Goal: Task Accomplishment & Management: Manage account settings

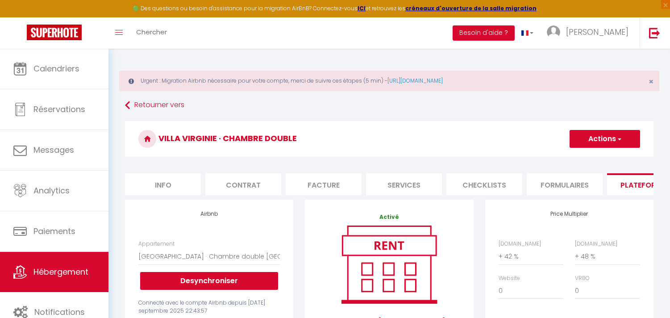
select select "17667-798529702696323379"
select select "EUR"
select select
select select "+ 42 %"
select select "+ 48 %"
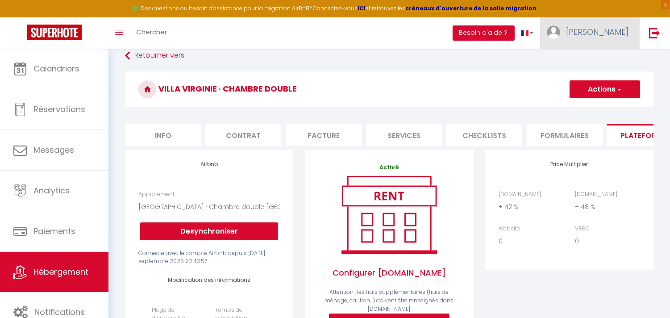
click at [600, 38] on link "[PERSON_NAME]" at bounding box center [590, 32] width 100 height 31
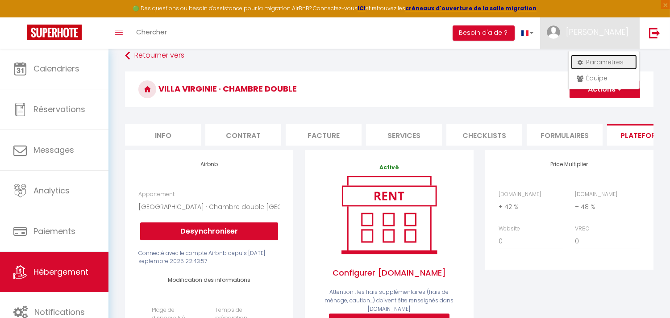
click at [596, 64] on link "Paramètres" at bounding box center [604, 61] width 66 height 15
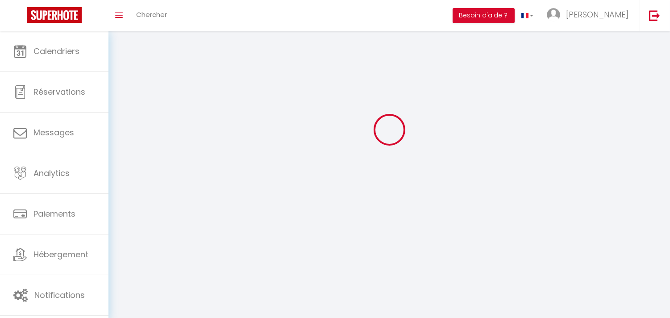
type input "[PERSON_NAME]"
type input "0675388877"
type input "[STREET_ADDRESS]"
type input "94700"
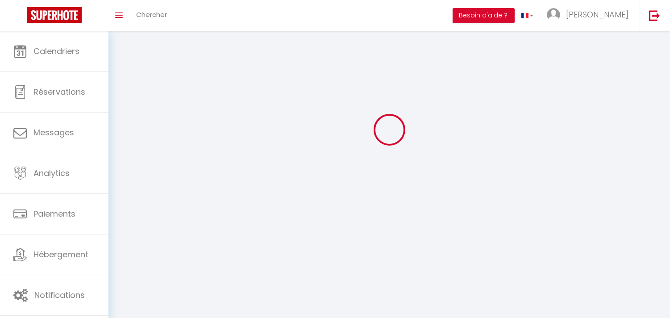
type input "Maisons Alfort"
type input "HWtH0lEicIpkaCIKMbmhIBEYT"
type input "dbvjPpEIe9gqaABit4YIGCkta"
type input "[URL][DOMAIN_NAME]"
select select "28"
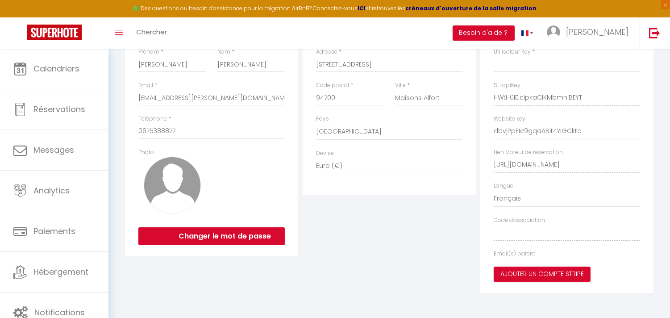
type input "HWtH0lEicIpkaCIKMbmhIBEYT"
type input "dbvjPpEIe9gqaABit4YIGCkta"
type input "[URL][DOMAIN_NAME]"
select select "fr"
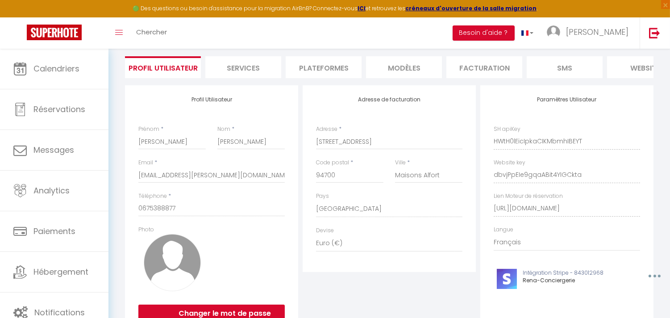
scroll to position [50, 0]
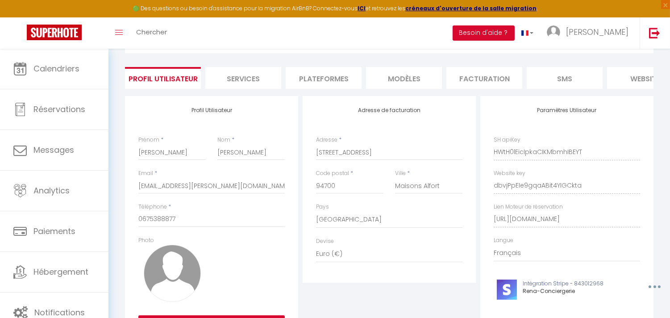
click at [327, 81] on li "Plateformes" at bounding box center [324, 78] width 76 height 22
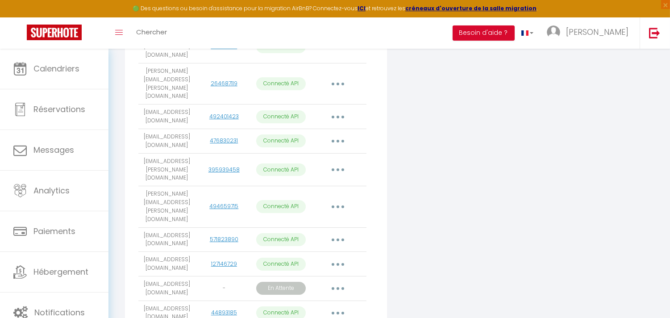
scroll to position [288, 0]
click at [336, 305] on button "button" at bounding box center [337, 312] width 25 height 14
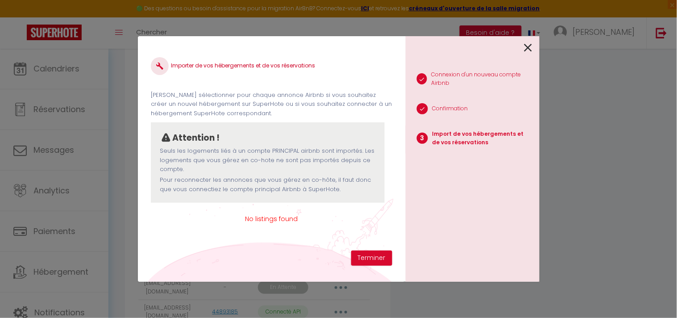
click at [294, 218] on span "No listings found" at bounding box center [271, 219] width 241 height 10
click at [359, 256] on button "Terminer" at bounding box center [371, 257] width 41 height 15
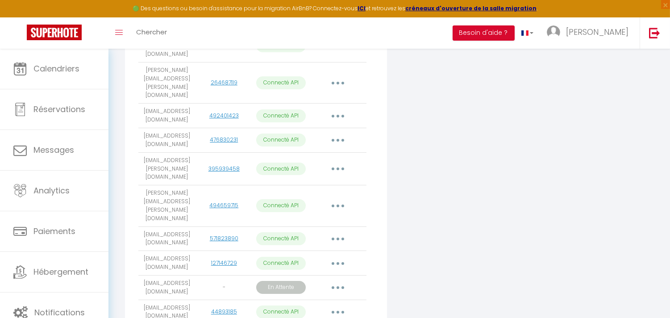
click at [340, 305] on button "button" at bounding box center [337, 312] width 25 height 14
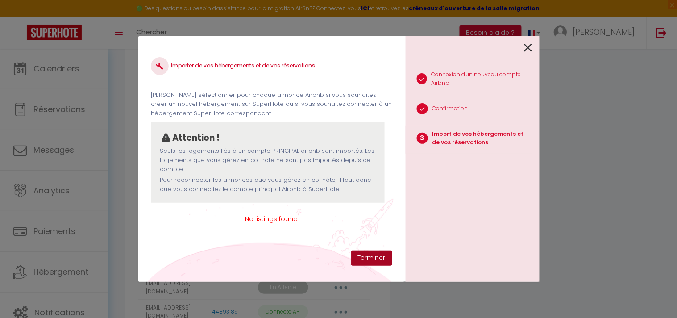
click at [369, 262] on button "Terminer" at bounding box center [371, 257] width 41 height 15
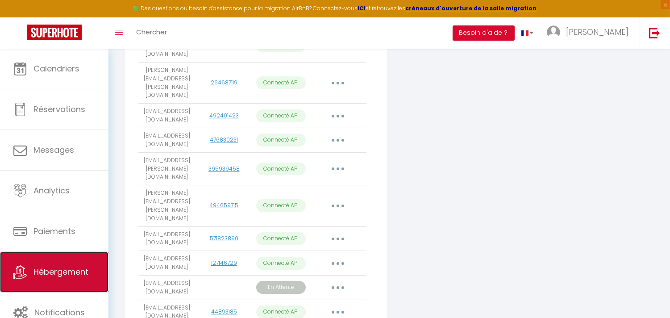
click at [69, 279] on link "Hébergement" at bounding box center [54, 272] width 108 height 40
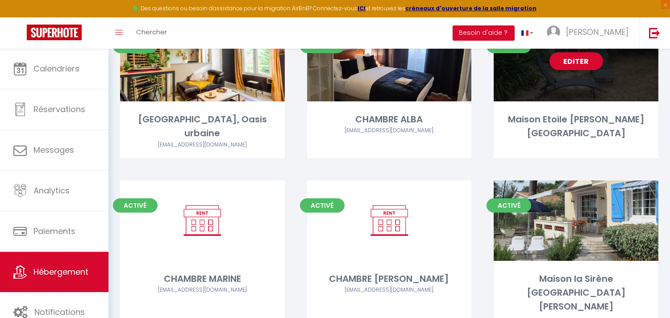
scroll to position [99, 0]
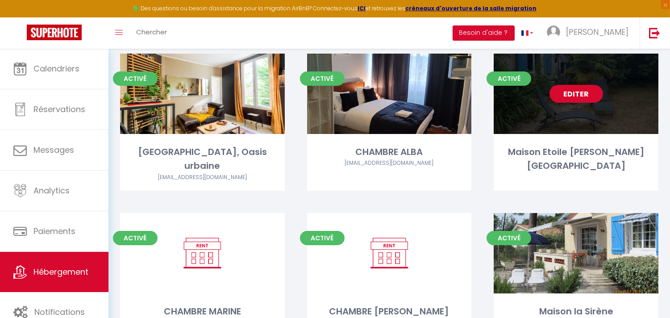
click at [587, 90] on link "Editer" at bounding box center [576, 94] width 54 height 18
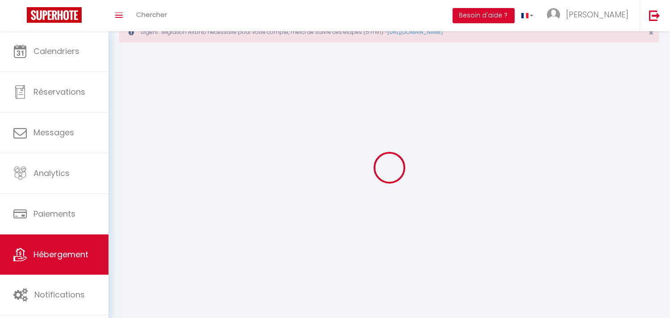
select select
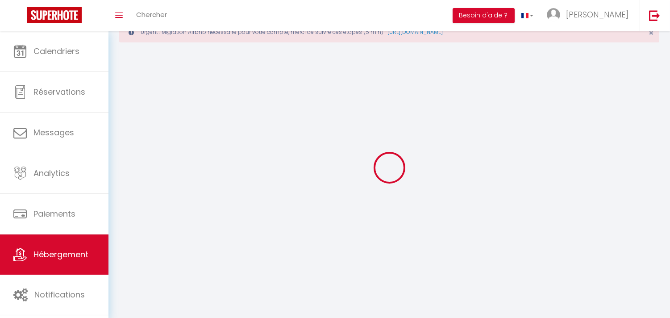
select select "1"
select select
checkbox input "false"
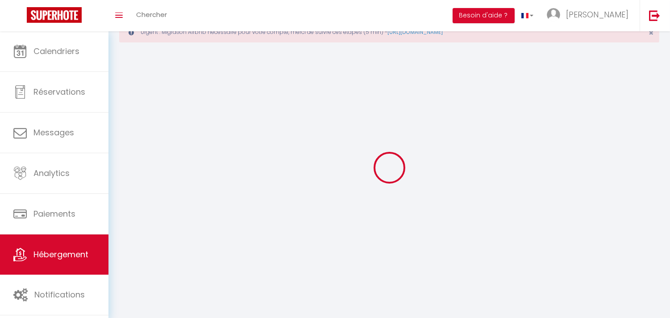
checkbox input "false"
select select "28"
select select
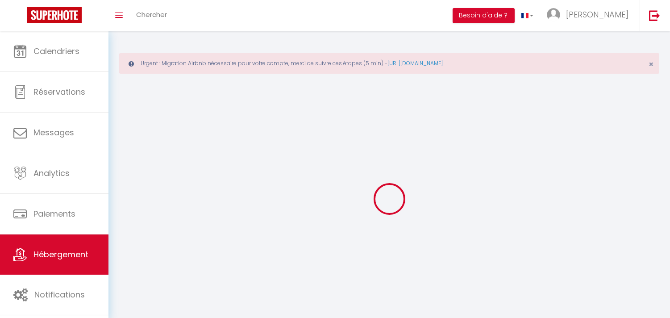
select select
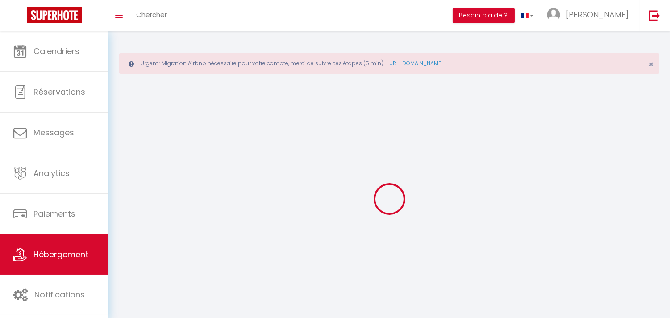
select select
checkbox input "false"
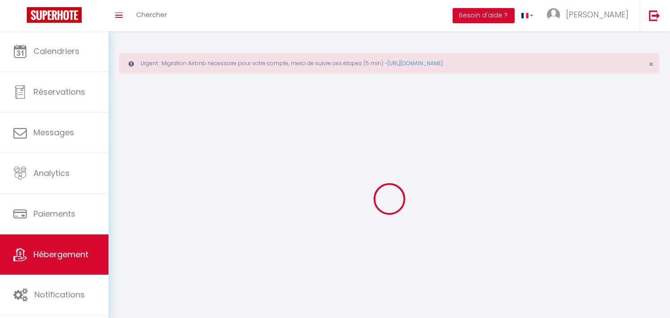
select select
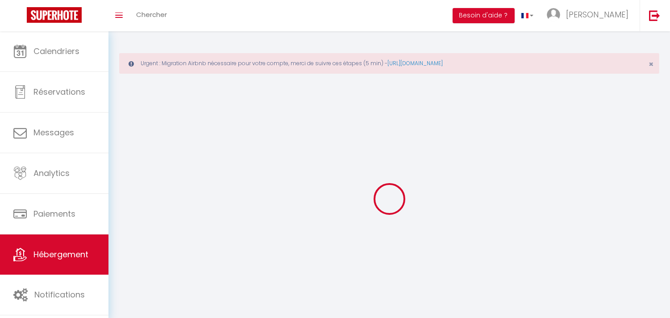
select select
checkbox input "false"
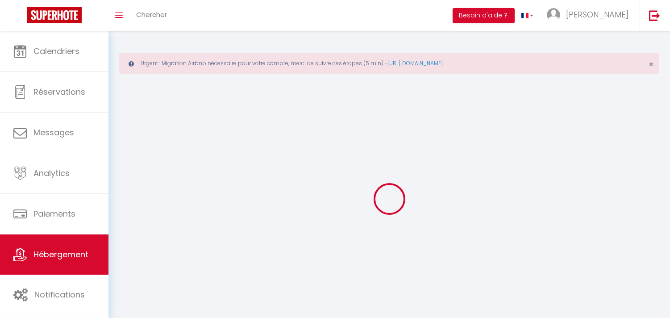
checkbox input "false"
select select
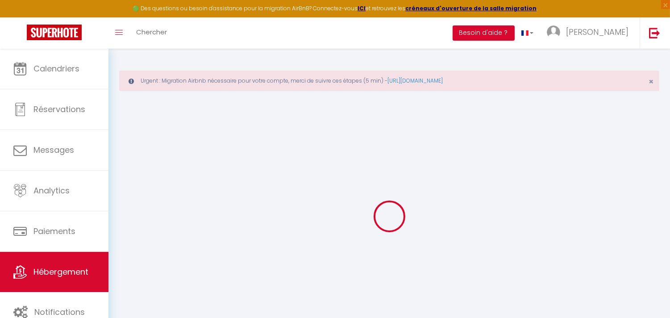
select select
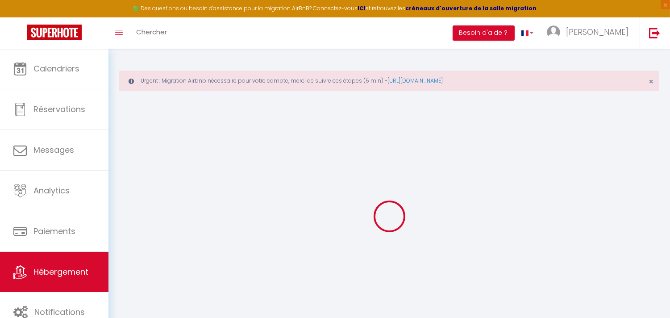
select select
checkbox input "false"
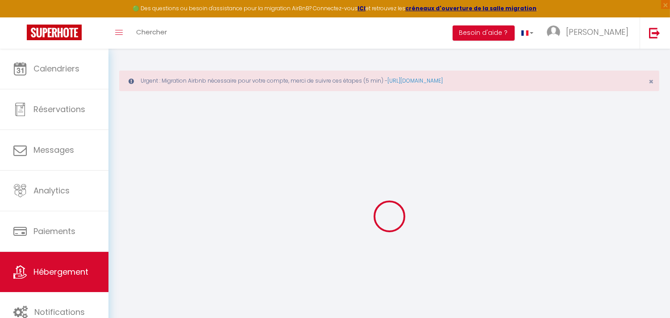
select select
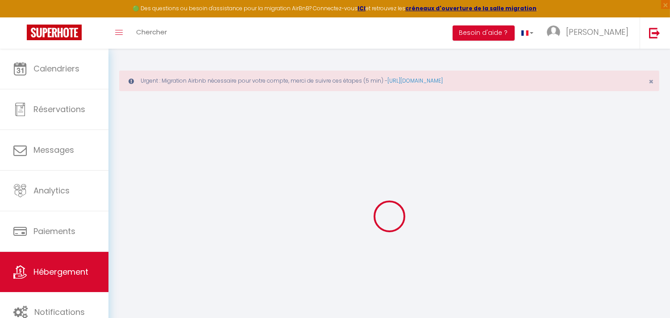
select select
checkbox input "false"
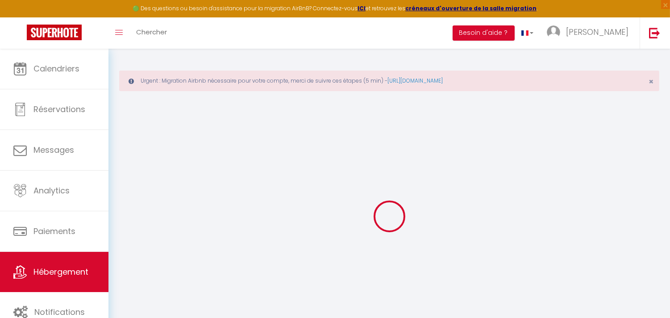
checkbox input "false"
select select
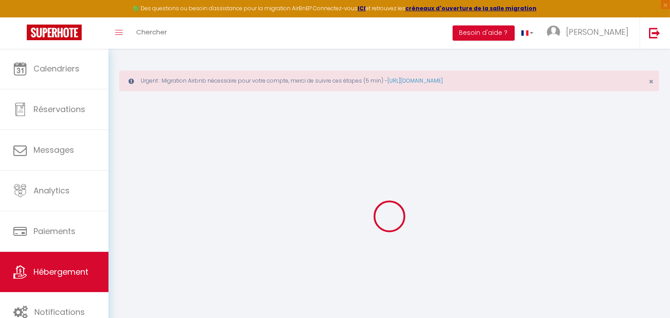
select select
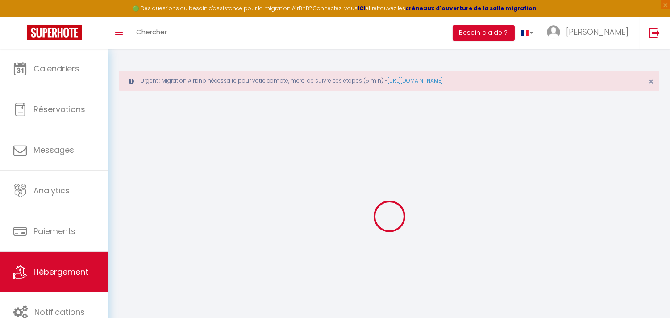
checkbox input "false"
select select
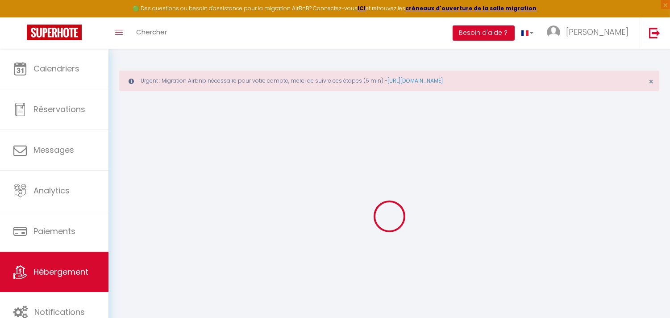
select select
type input "Maison Etoile [PERSON_NAME] [GEOGRAPHIC_DATA]"
type input "Ste [DOMAIN_NAME]"
type input "[STREET_ADDRESS][PERSON_NAME]"
type input "17370"
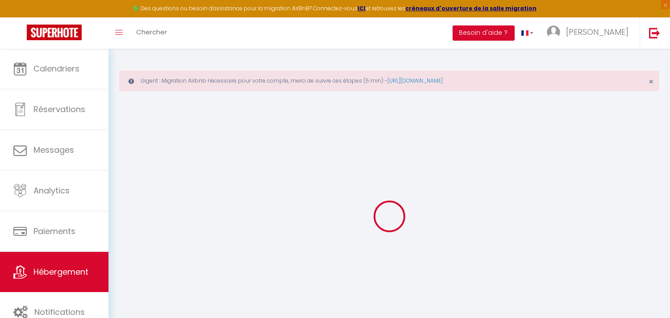
type input "[GEOGRAPHIC_DATA]"
select select "houses"
select select "7"
select select "2"
type input "999"
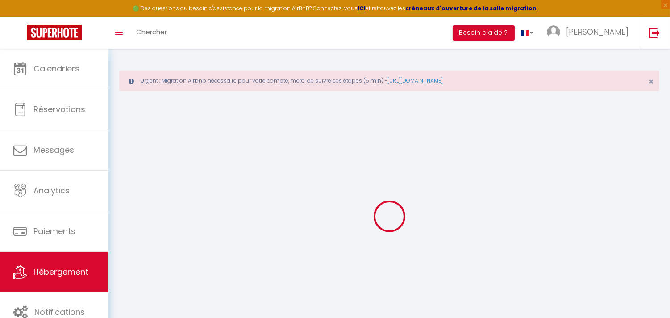
type input "150"
type input "510"
select select
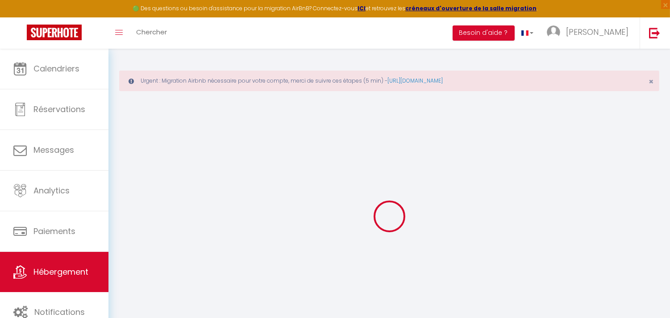
select select
type input "[STREET_ADDRESS][PERSON_NAME]"
type input "17370"
type input "[GEOGRAPHIC_DATA]"
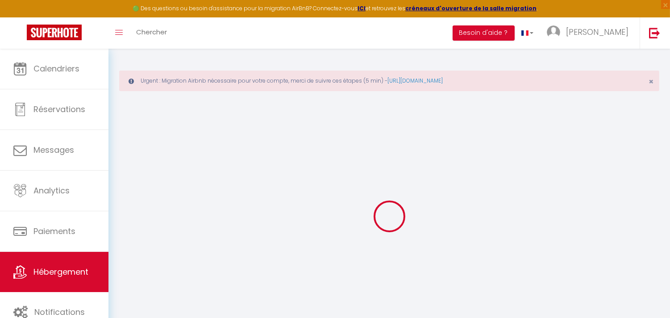
type input "[EMAIL_ADDRESS][PERSON_NAME][DOMAIN_NAME]"
select select "9519"
checkbox input "false"
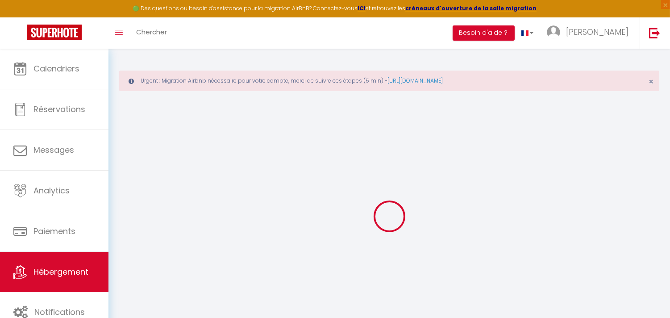
checkbox input "false"
type input "0"
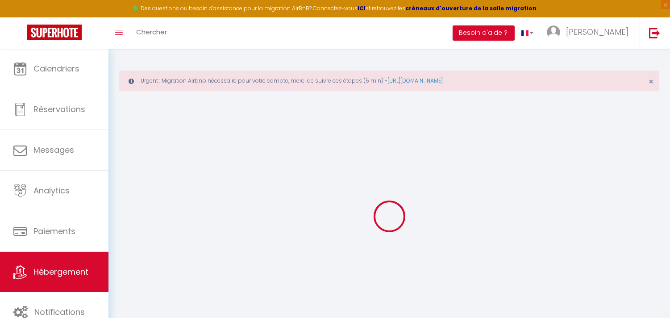
select select
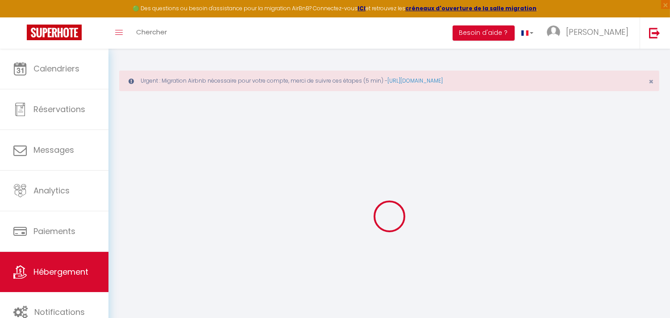
checkbox input "false"
select select "+ 42 %"
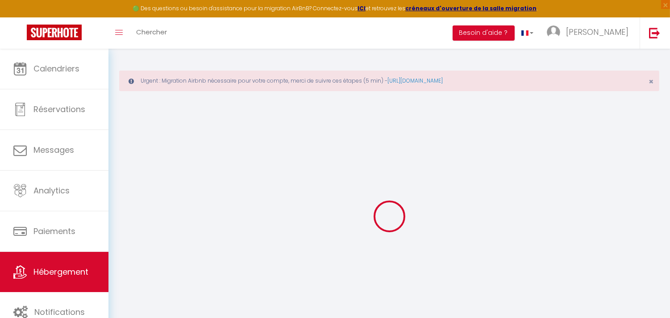
select select "+ 48 %"
checkbox input "false"
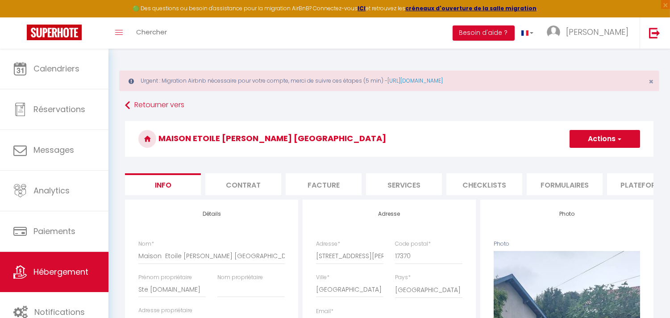
click at [628, 185] on li "Plateformes" at bounding box center [645, 184] width 76 height 22
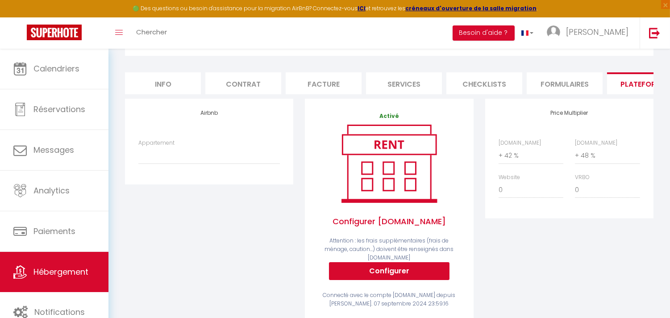
scroll to position [99, 0]
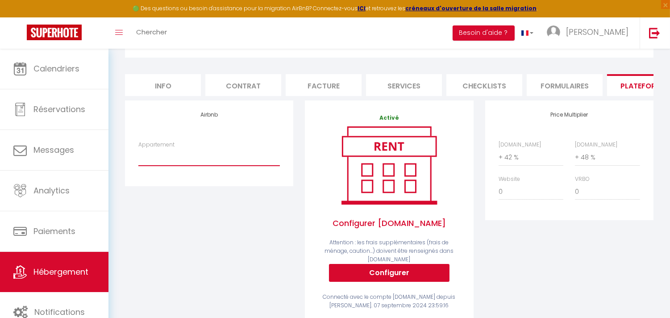
click at [210, 166] on select "[GEOGRAPHIC_DATA] - 20 min à [GEOGRAPHIC_DATA] · Sous les Etoiles - [GEOGRAPHIC…" at bounding box center [208, 157] width 141 height 17
click at [217, 217] on div "Airbnb Appartement [GEOGRAPHIC_DATA] - 20 min à [GEOGRAPHIC_DATA] · Sous les Et…" at bounding box center [209, 216] width 180 height 232
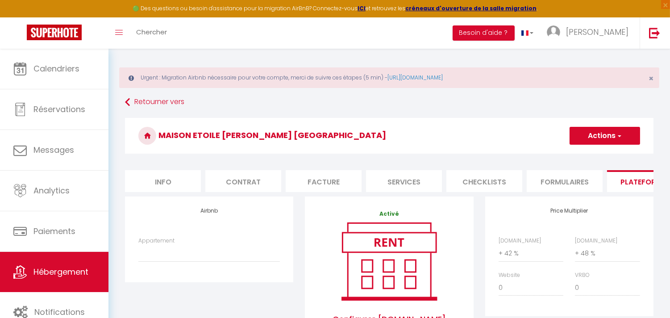
scroll to position [0, 0]
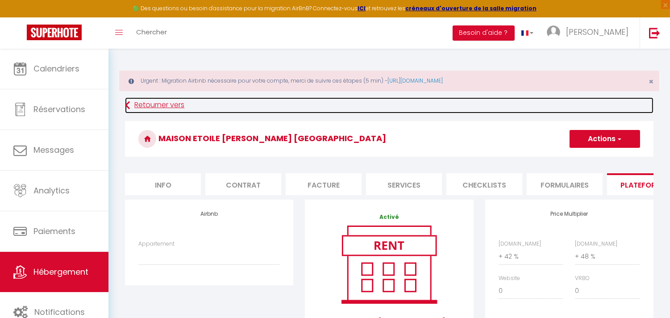
click at [128, 101] on icon at bounding box center [127, 105] width 5 height 16
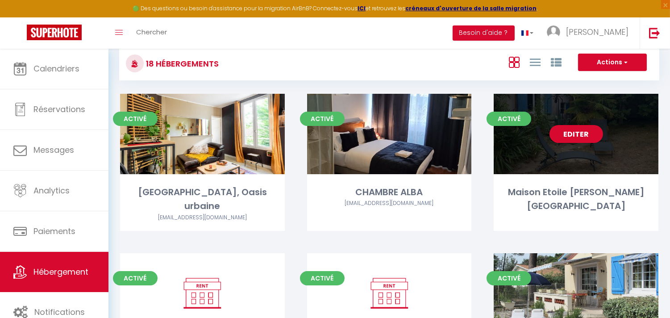
scroll to position [198, 0]
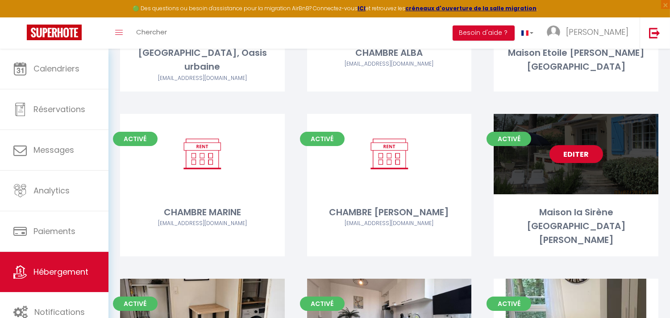
click at [590, 145] on link "Editer" at bounding box center [576, 154] width 54 height 18
select select "3"
select select "2"
select select "1"
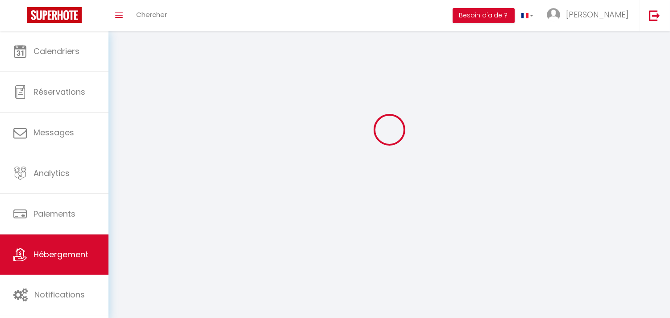
select select
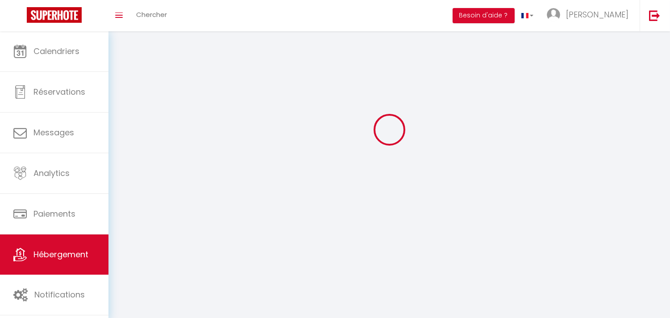
checkbox input "false"
select select
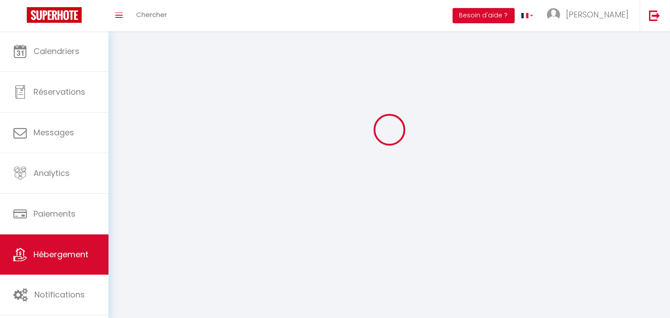
select select
select select "1"
select select
select select "28"
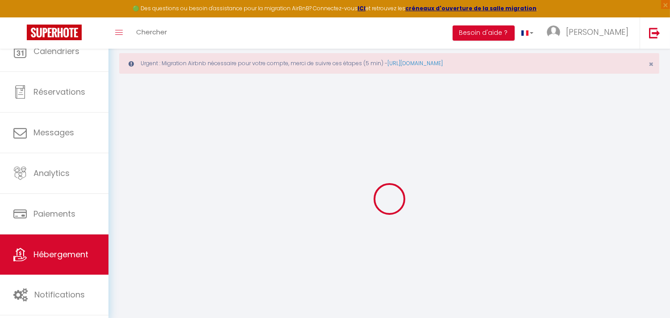
select select
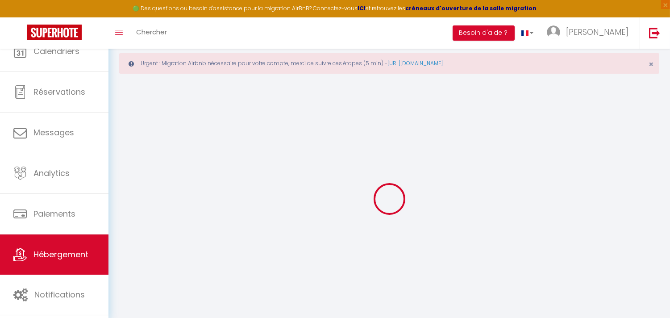
select select
checkbox input "false"
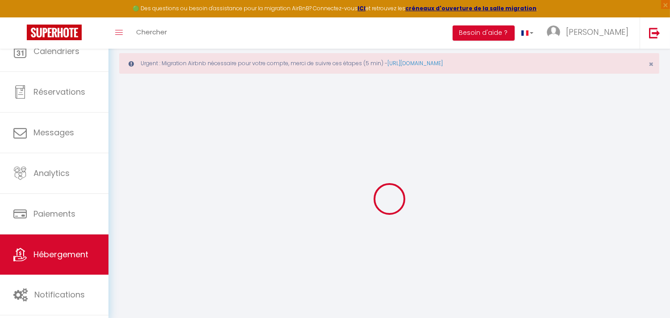
select select
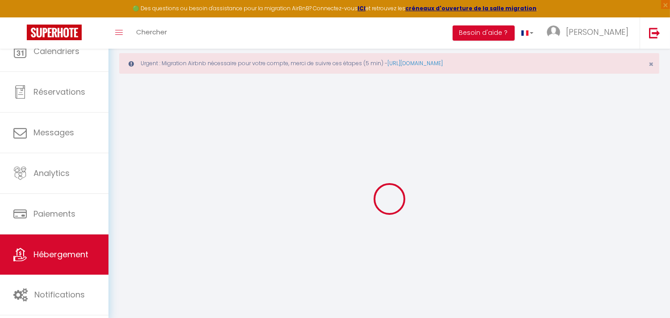
select select
checkbox input "false"
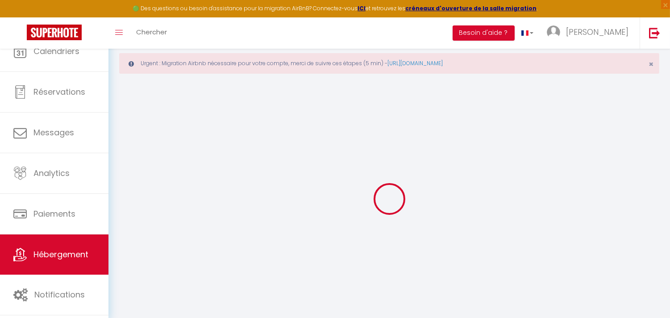
checkbox input "false"
select select
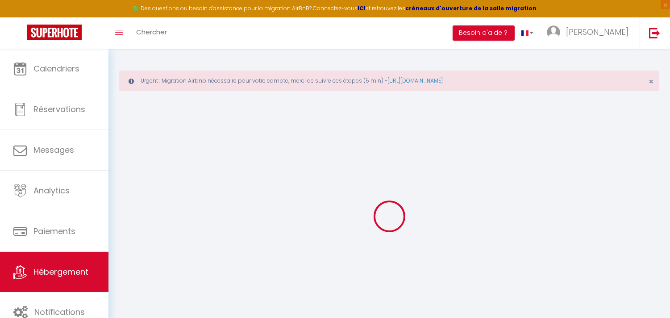
select select
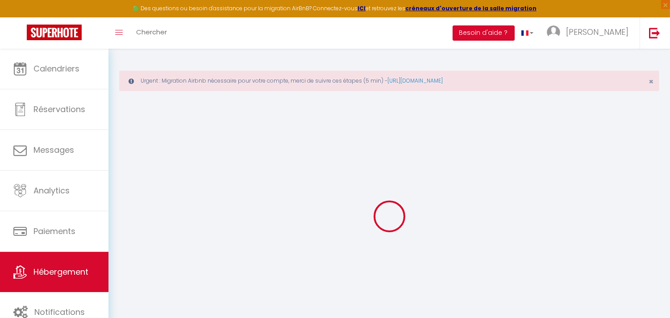
select select
checkbox input "false"
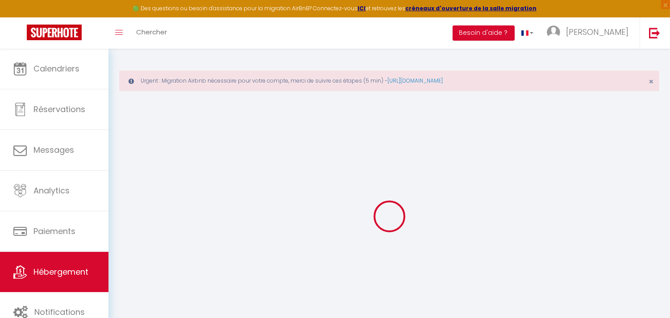
select select
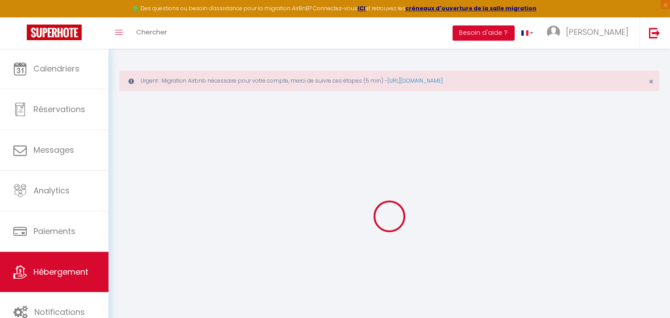
select select
checkbox input "false"
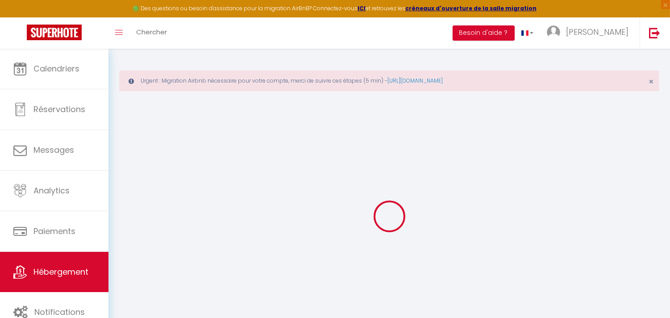
checkbox input "false"
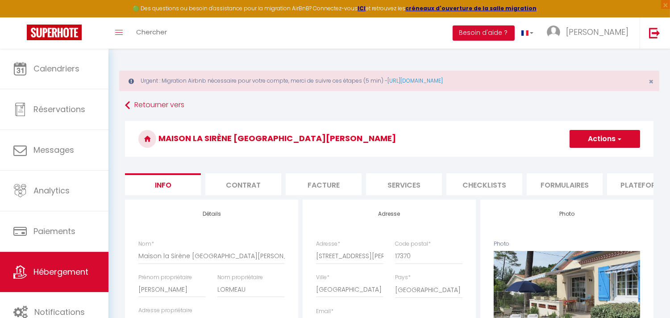
click at [622, 192] on li "Plateformes" at bounding box center [645, 184] width 76 height 22
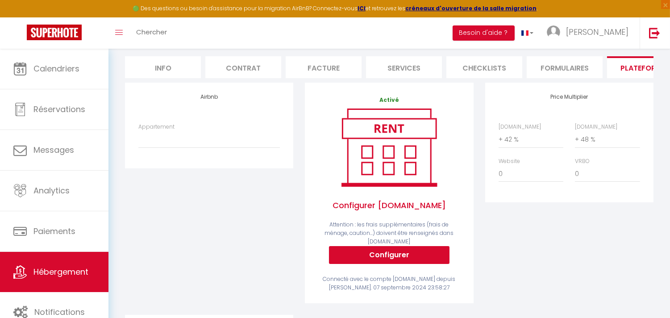
scroll to position [104, 0]
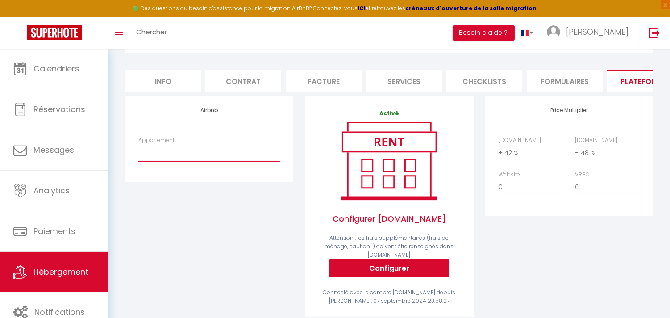
click at [246, 158] on select "[GEOGRAPHIC_DATA] - 20 min à [GEOGRAPHIC_DATA] · Sous les Etoiles - [GEOGRAPHIC…" at bounding box center [208, 152] width 141 height 17
click at [225, 273] on div "Airbnb Appartement [GEOGRAPHIC_DATA] - 20 min à [GEOGRAPHIC_DATA] · Sous les Et…" at bounding box center [209, 212] width 180 height 232
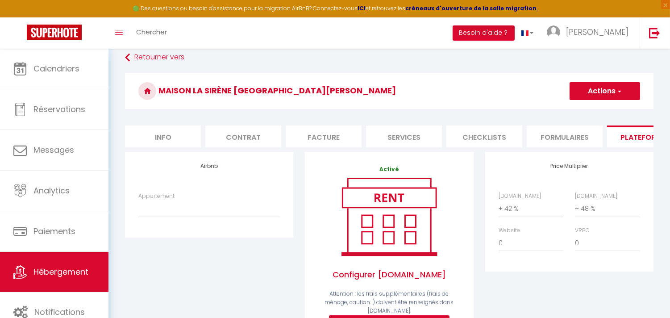
scroll to position [0, 0]
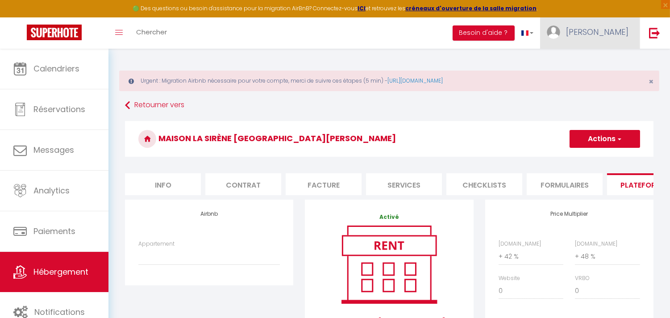
click at [619, 36] on span "[PERSON_NAME]" at bounding box center [597, 31] width 62 height 11
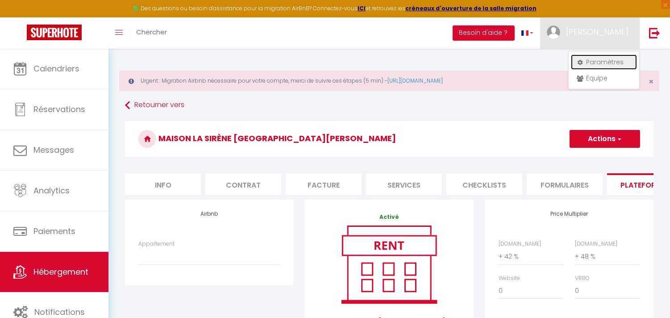
click at [589, 60] on link "Paramètres" at bounding box center [604, 61] width 66 height 15
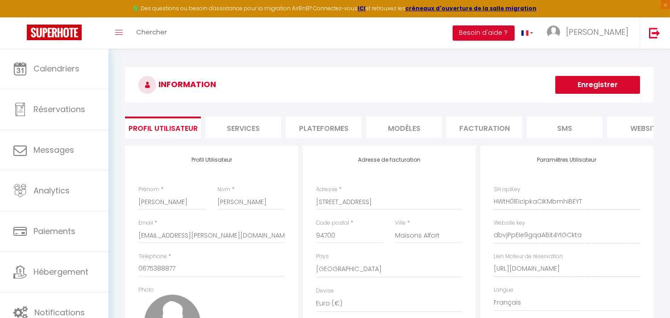
click at [330, 126] on li "Plateformes" at bounding box center [324, 127] width 76 height 22
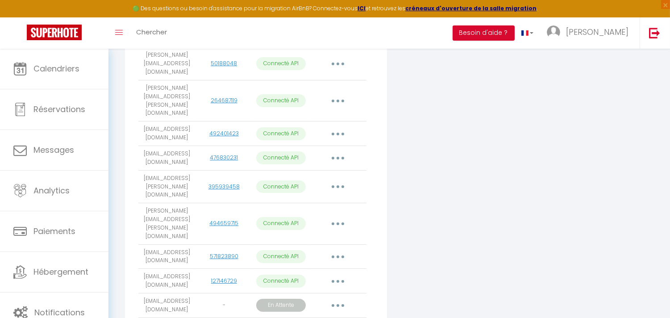
scroll to position [288, 0]
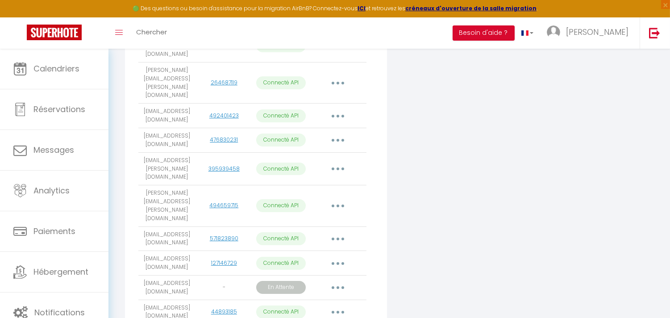
click at [340, 305] on button "button" at bounding box center [337, 312] width 25 height 14
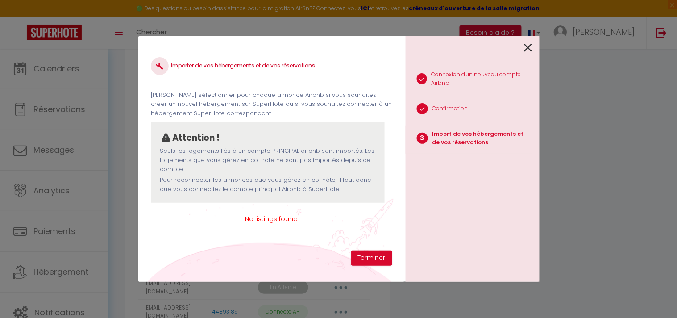
click at [289, 218] on span "No listings found" at bounding box center [271, 219] width 241 height 10
click at [359, 260] on button "Terminer" at bounding box center [371, 257] width 41 height 15
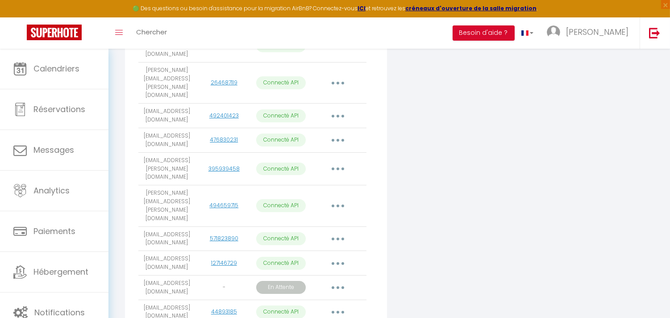
click at [335, 305] on button "button" at bounding box center [337, 312] width 25 height 14
click at [343, 256] on button "button" at bounding box center [337, 263] width 25 height 14
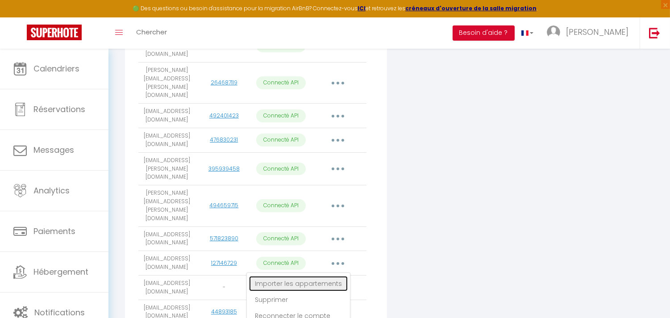
click at [329, 276] on link "Importer les appartements" at bounding box center [298, 283] width 99 height 15
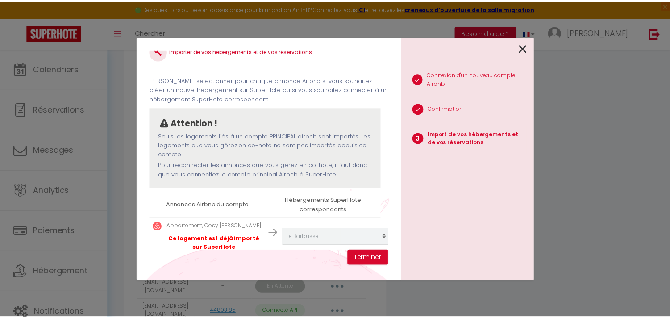
scroll to position [0, 0]
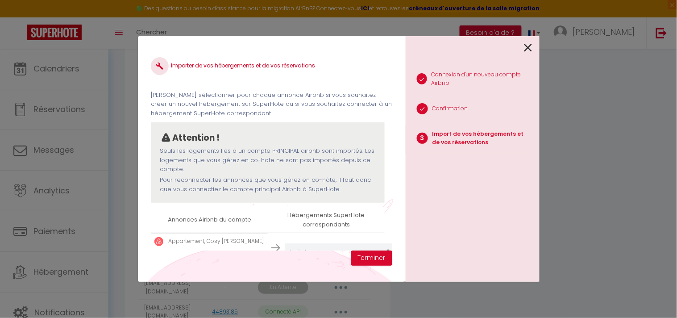
click at [527, 48] on icon at bounding box center [528, 47] width 8 height 13
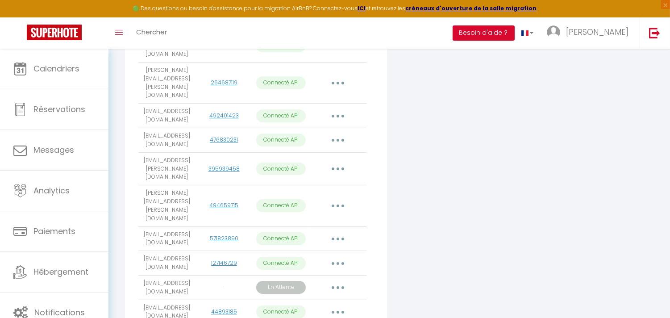
click at [336, 305] on button "button" at bounding box center [337, 312] width 25 height 14
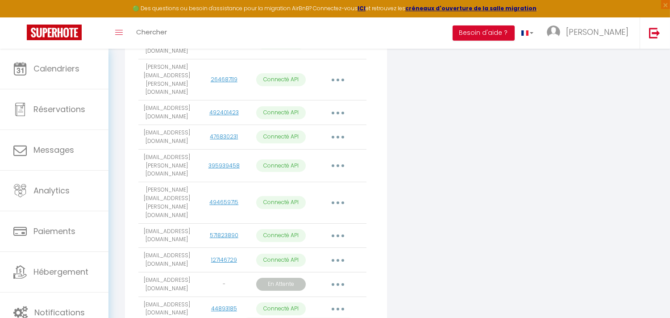
scroll to position [292, 0]
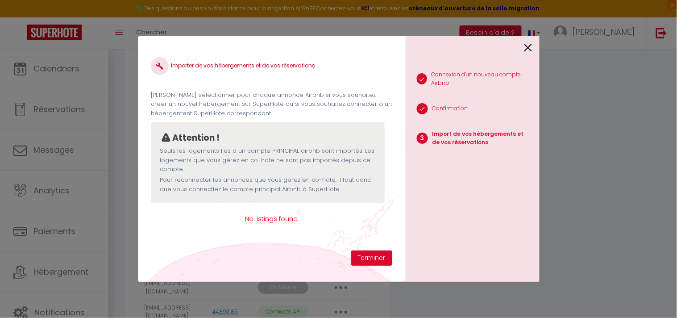
click at [273, 216] on span "No listings found" at bounding box center [271, 219] width 241 height 10
click at [366, 257] on button "Terminer" at bounding box center [371, 257] width 41 height 15
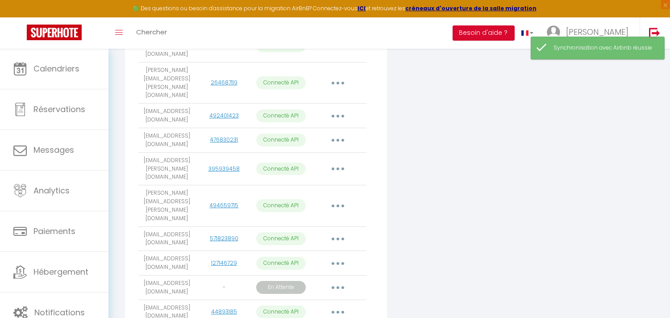
click at [338, 311] on icon "button" at bounding box center [337, 312] width 3 height 3
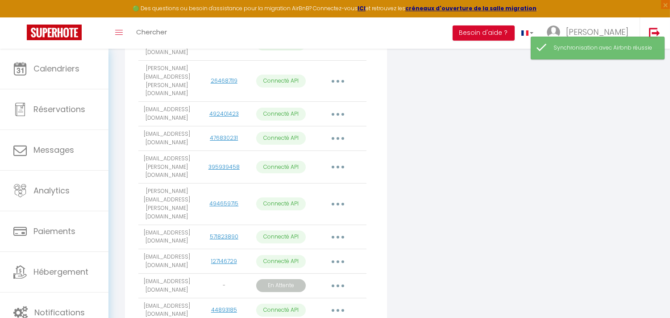
scroll to position [292, 0]
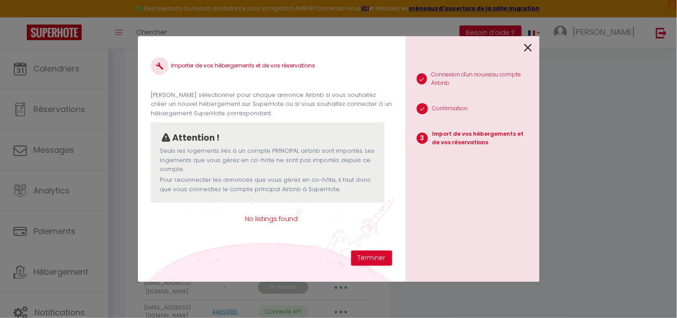
click at [296, 219] on span "No listings found" at bounding box center [271, 219] width 241 height 10
click at [527, 49] on icon at bounding box center [528, 47] width 8 height 13
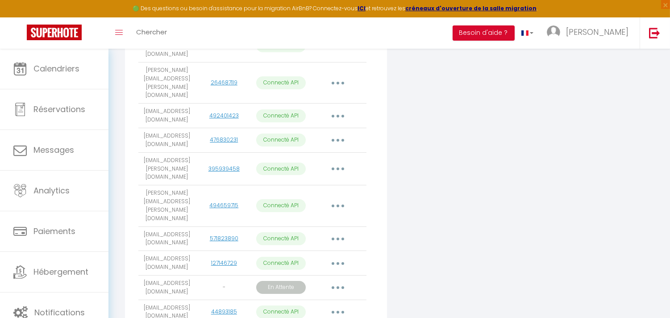
click at [335, 305] on button "button" at bounding box center [337, 312] width 25 height 14
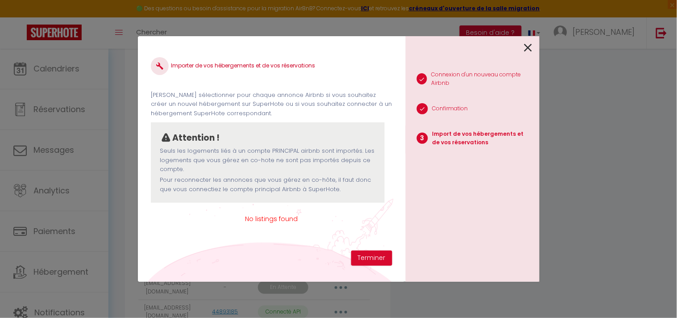
click at [530, 46] on icon at bounding box center [528, 47] width 8 height 13
